Goal: Task Accomplishment & Management: Complete application form

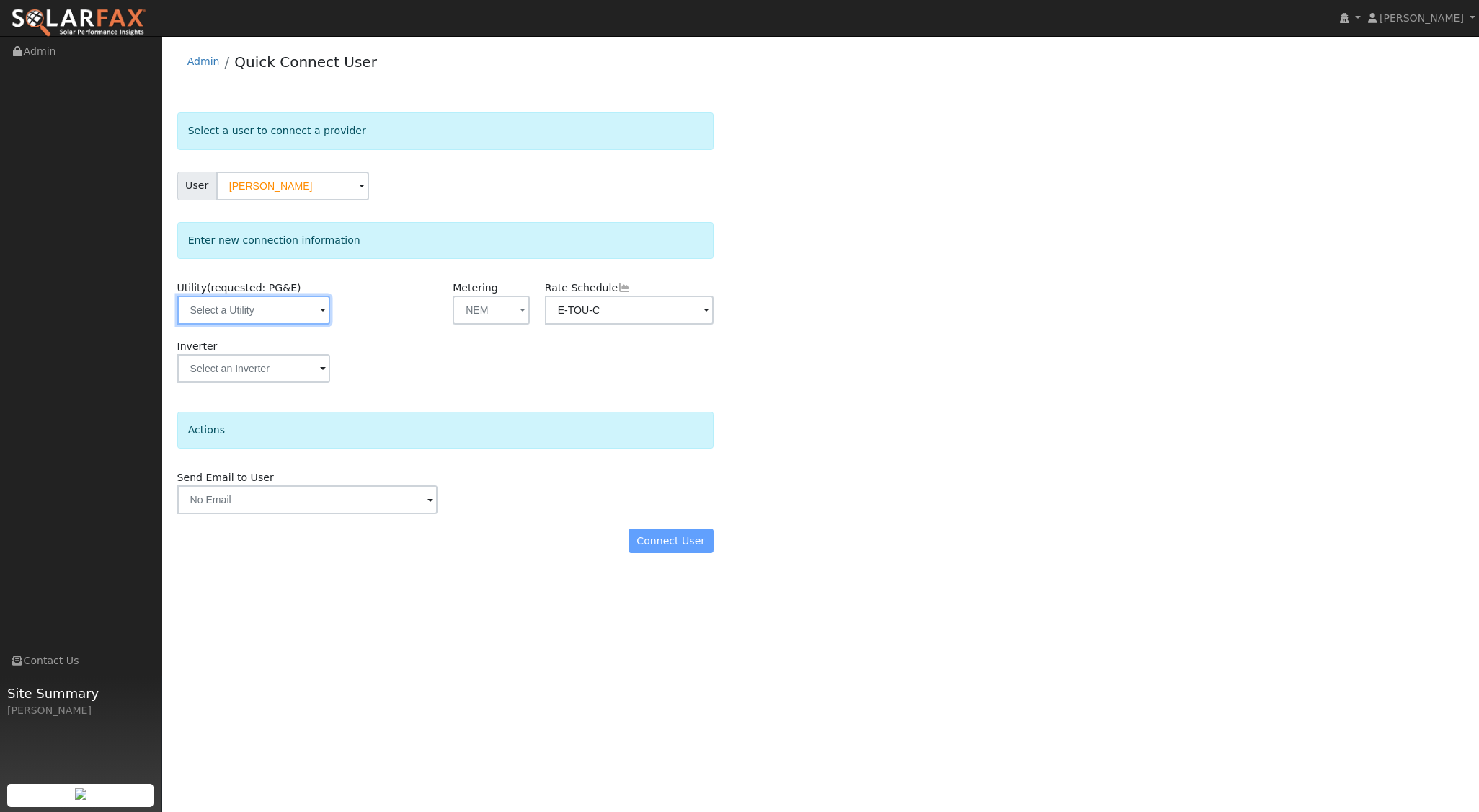
click at [301, 311] on input "text" at bounding box center [254, 310] width 153 height 29
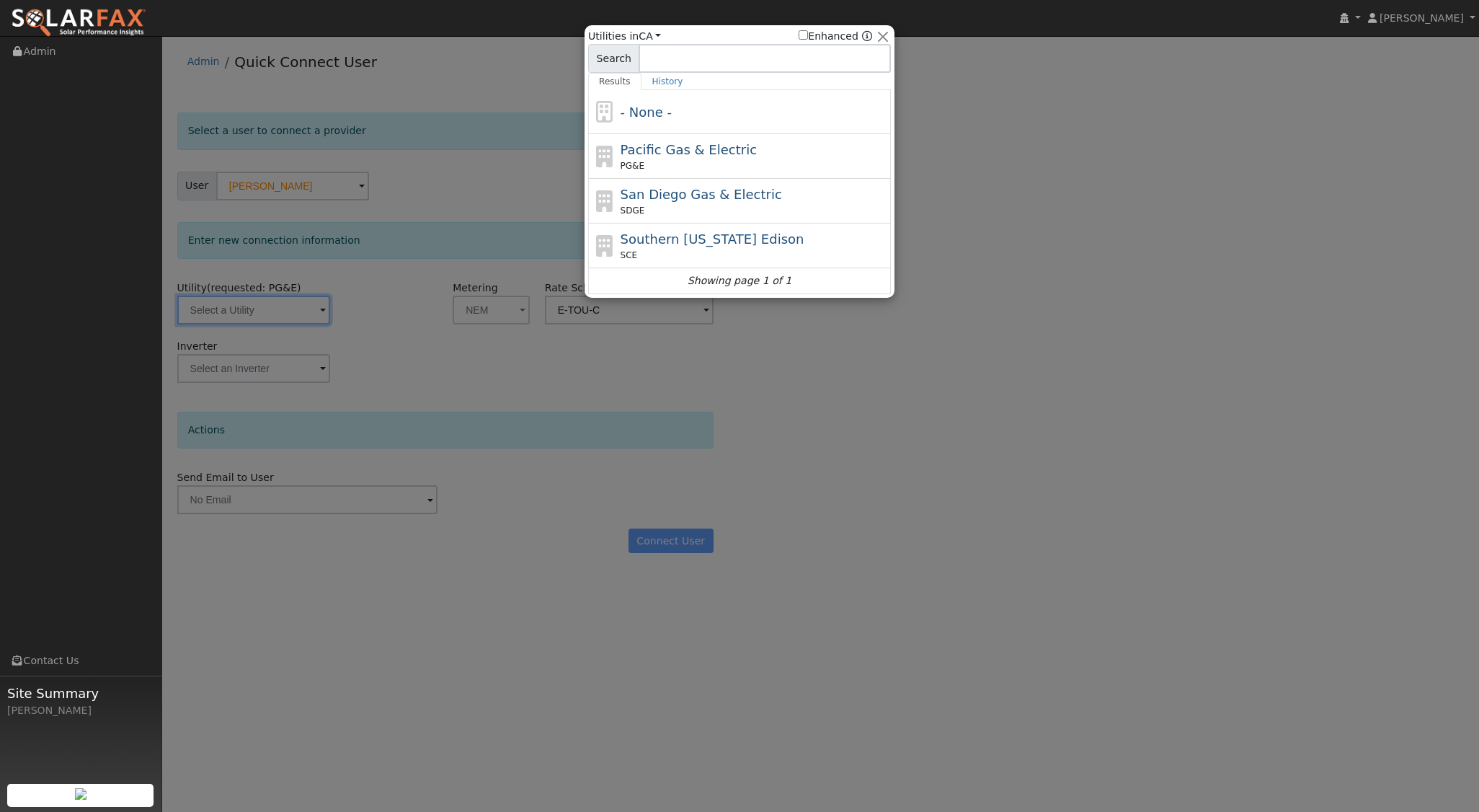
click at [707, 151] on span "Pacific Gas & Electric" at bounding box center [689, 150] width 136 height 15
type input "PG&E"
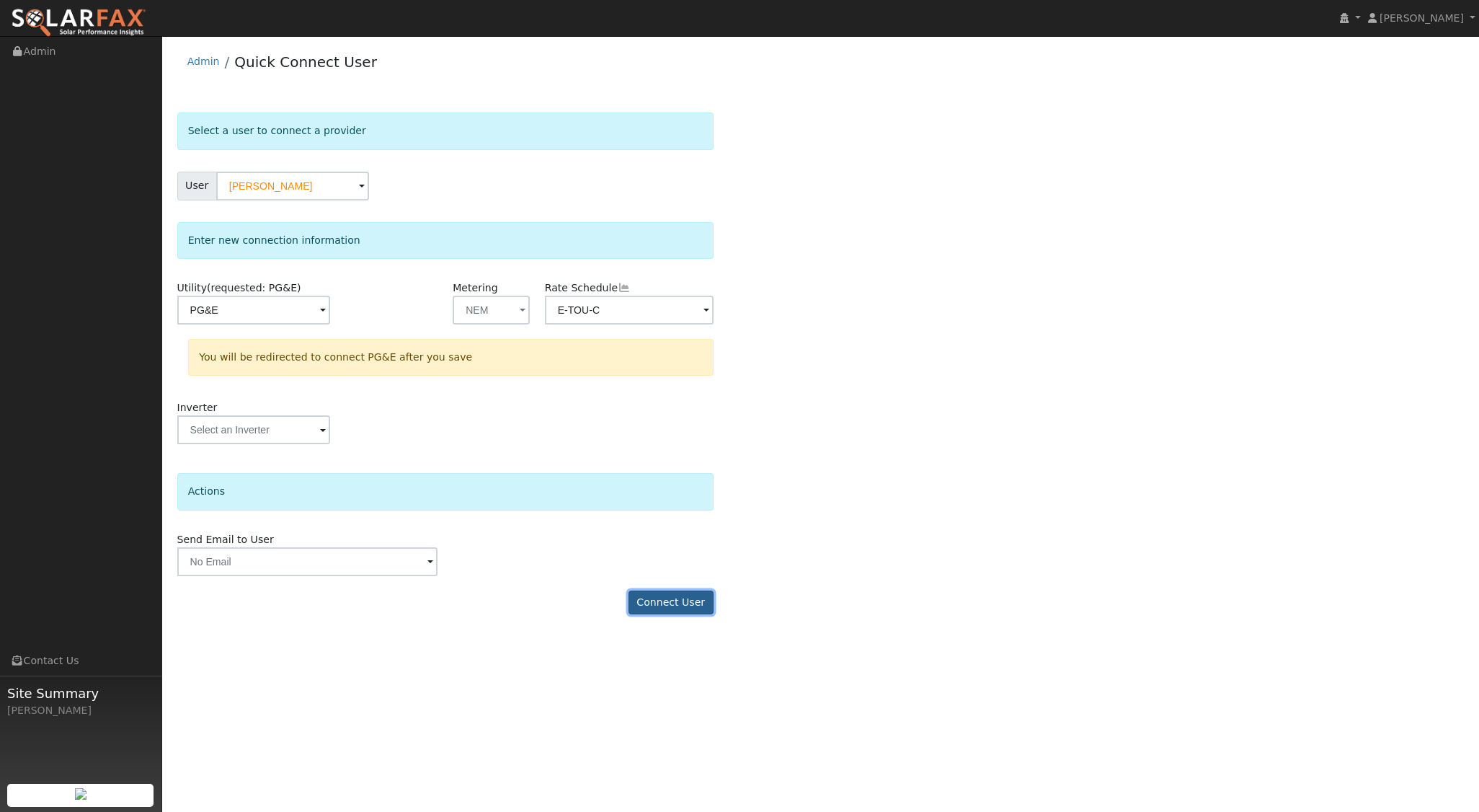
click at [675, 597] on button "Connect User" at bounding box center [671, 602] width 85 height 25
